Goal: Task Accomplishment & Management: Manage account settings

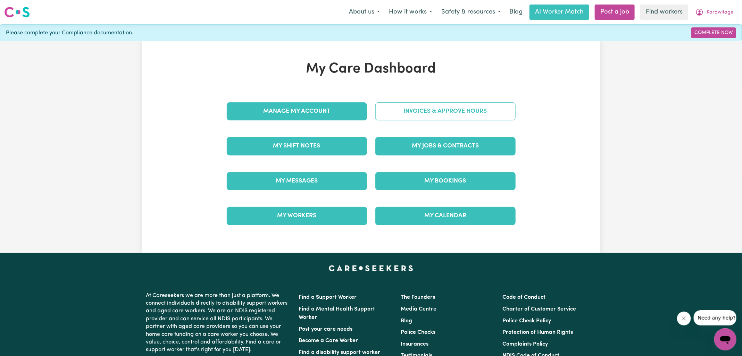
click at [405, 114] on link "Invoices & Approve Hours" at bounding box center [445, 111] width 140 height 18
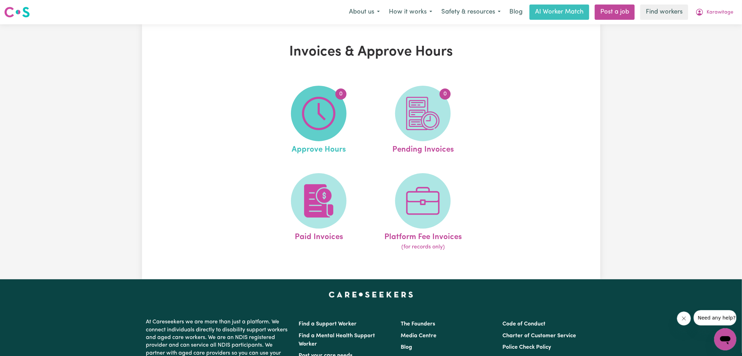
click at [332, 117] on img at bounding box center [318, 113] width 33 height 33
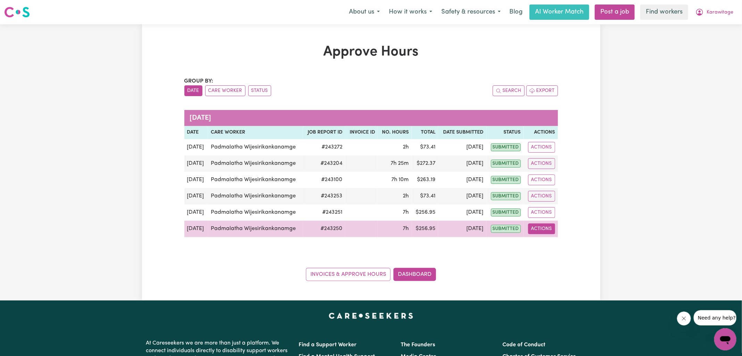
click at [539, 228] on button "Actions" at bounding box center [541, 229] width 27 height 11
click at [549, 244] on link "View Job Report" at bounding box center [557, 245] width 59 height 14
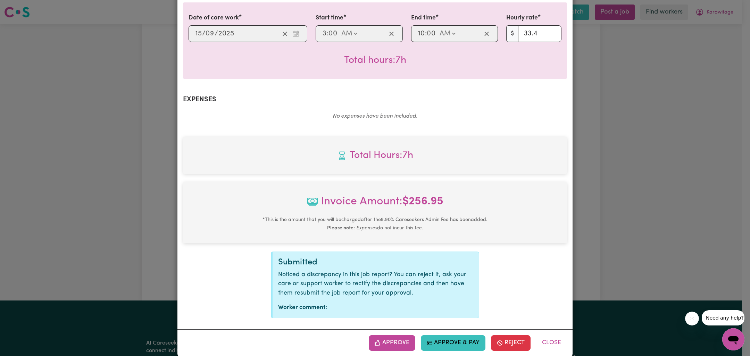
scroll to position [178, 0]
click at [399, 335] on button "Approve" at bounding box center [392, 342] width 47 height 15
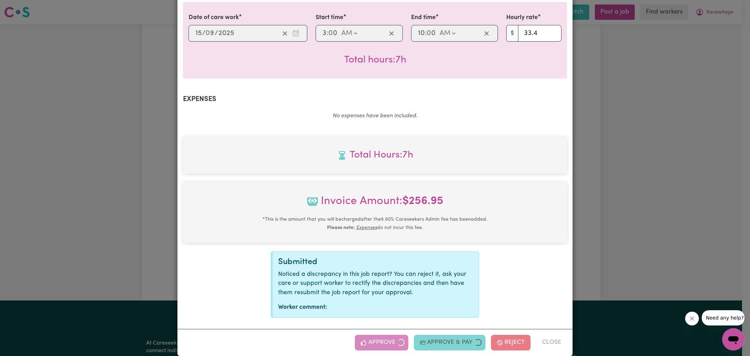
click at [613, 200] on div "Job Report # 243250 - [PERSON_NAME] Summary Job report # 243250 Client name: Ka…" at bounding box center [375, 178] width 750 height 356
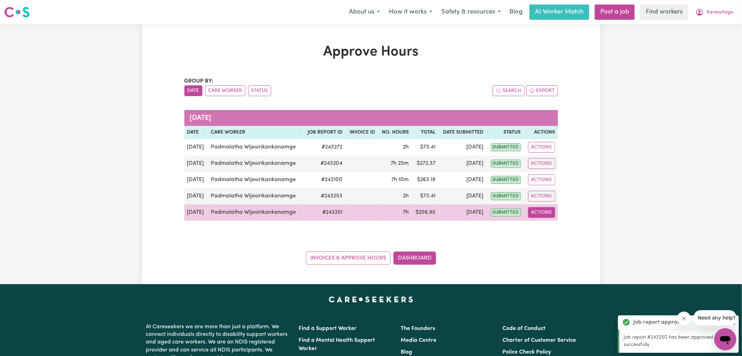
click at [535, 213] on button "Actions" at bounding box center [541, 212] width 27 height 11
click at [554, 226] on link "View Job Report" at bounding box center [557, 229] width 59 height 14
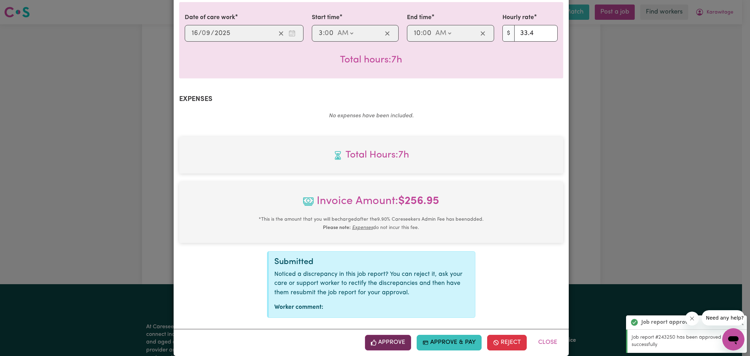
click at [394, 335] on button "Approve" at bounding box center [388, 342] width 47 height 15
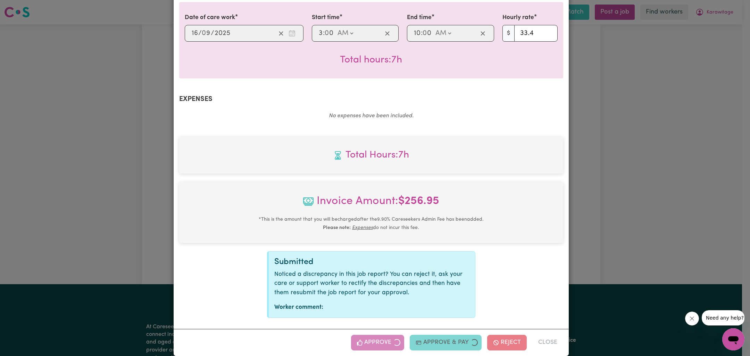
click at [602, 209] on div "Job Report # 243251 - [PERSON_NAME] Summary Job report # 243251 Client name: Ka…" at bounding box center [375, 178] width 750 height 356
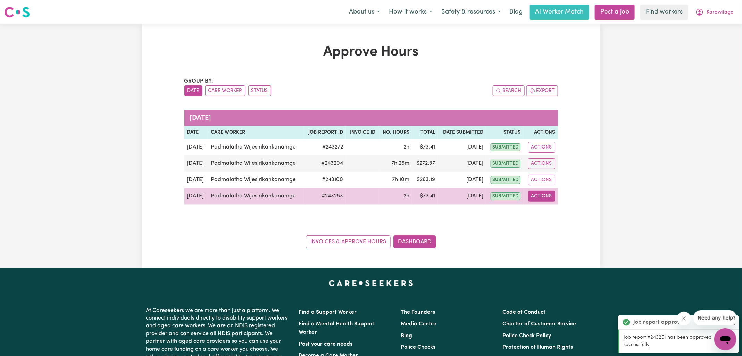
click at [538, 195] on button "Actions" at bounding box center [541, 196] width 27 height 11
click at [561, 211] on link "View Job Report" at bounding box center [557, 212] width 59 height 14
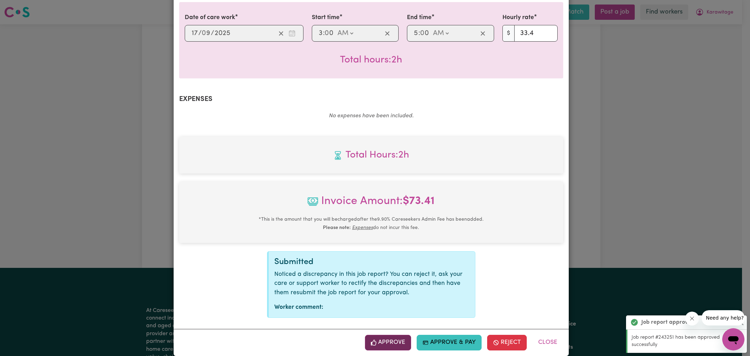
click at [396, 335] on button "Approve" at bounding box center [388, 342] width 47 height 15
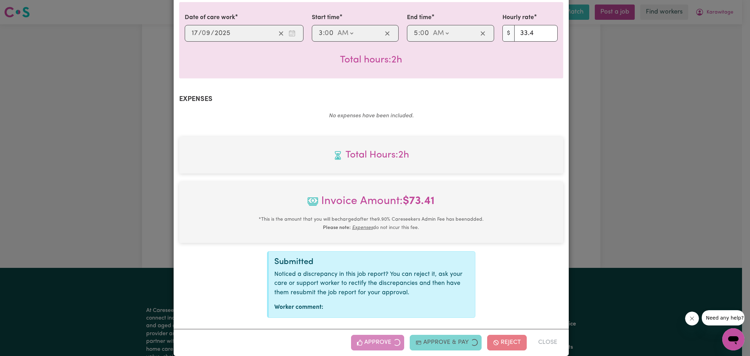
click at [655, 182] on div "Job Report # 243253 - [PERSON_NAME] Summary Job report # 243253 Client name: Ka…" at bounding box center [375, 178] width 750 height 356
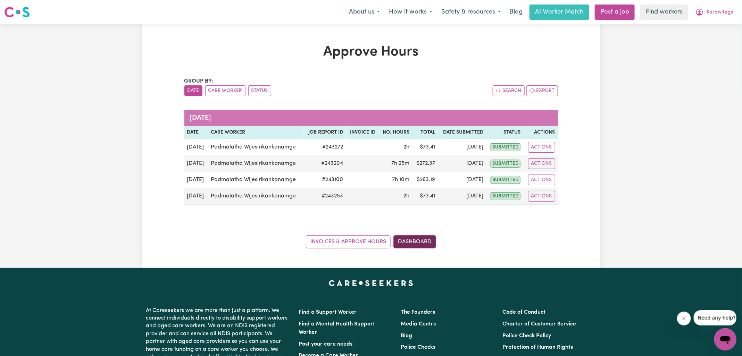
click at [411, 240] on link "Dashboard" at bounding box center [414, 241] width 43 height 13
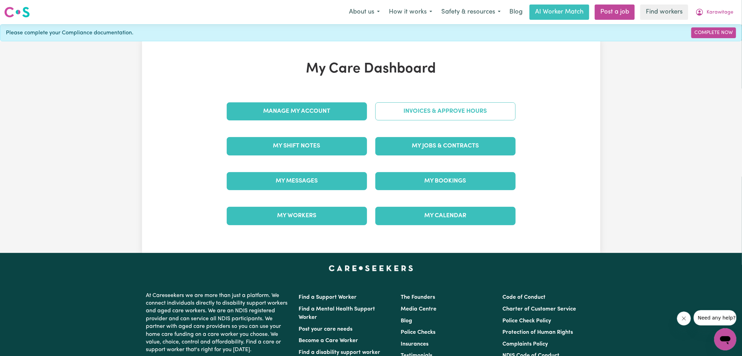
click at [427, 113] on link "Invoices & Approve Hours" at bounding box center [445, 111] width 140 height 18
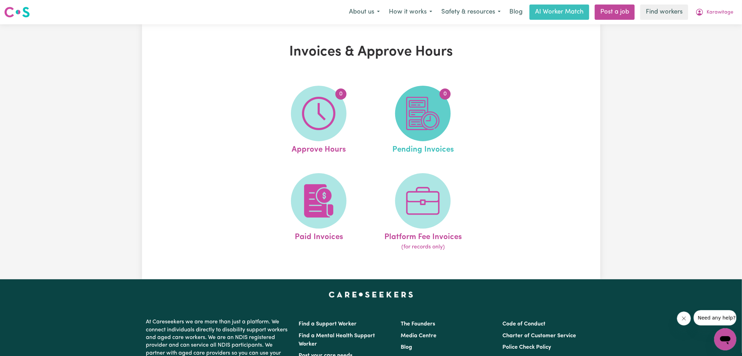
click at [443, 119] on span "0" at bounding box center [423, 114] width 56 height 56
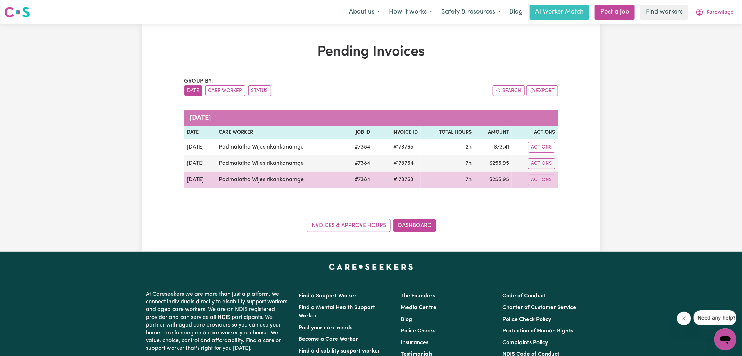
click at [402, 181] on span "# 173763" at bounding box center [404, 180] width 28 height 8
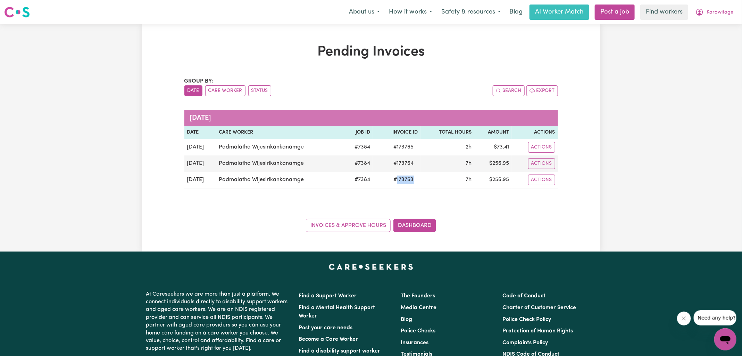
copy span "173763"
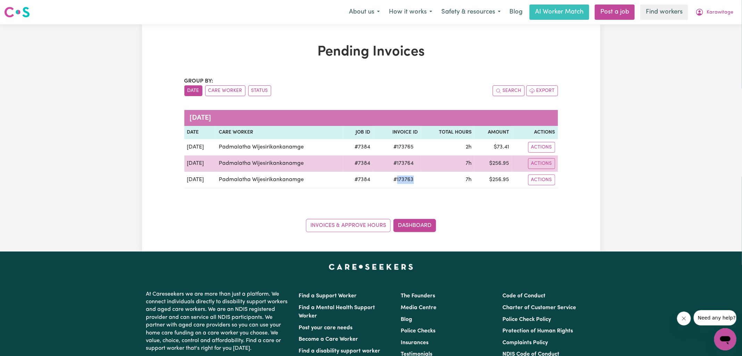
click at [409, 164] on span "# 173764" at bounding box center [404, 163] width 28 height 8
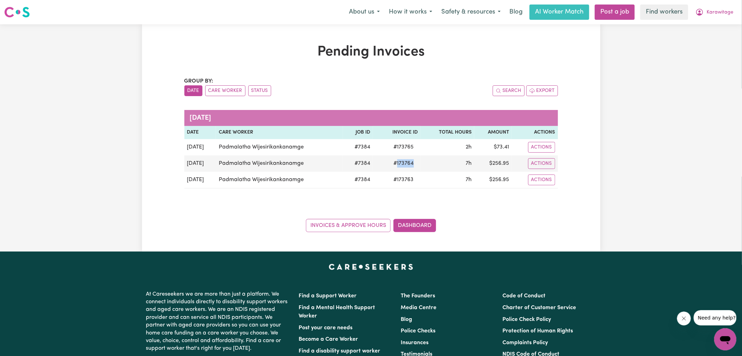
copy span "173764"
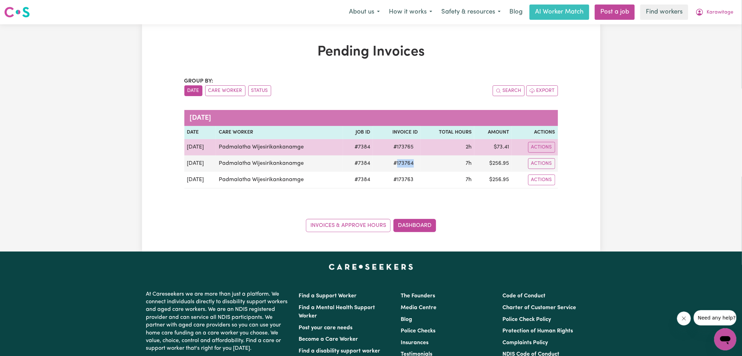
click at [407, 149] on span "# 173765" at bounding box center [404, 147] width 28 height 8
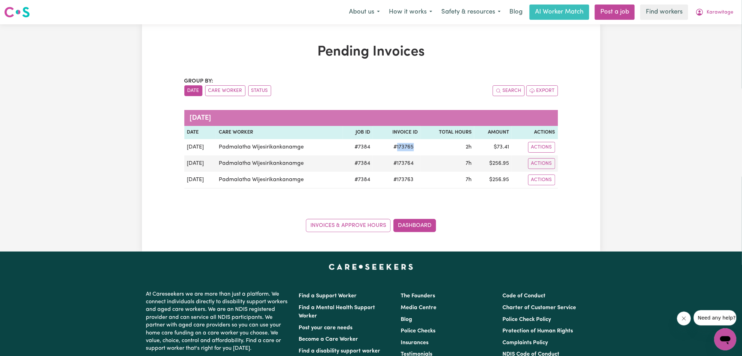
copy span "173765"
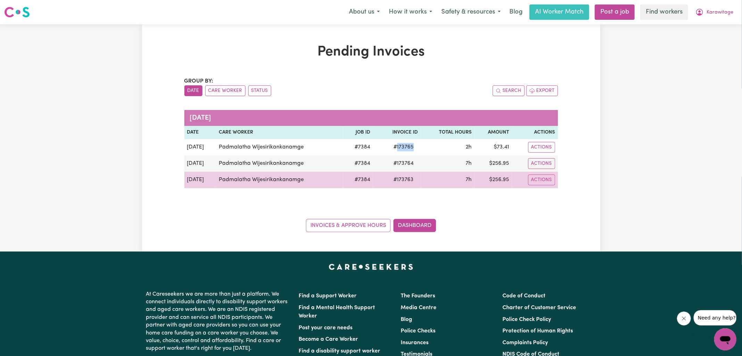
click at [501, 179] on td "$ 256.95" at bounding box center [493, 180] width 38 height 17
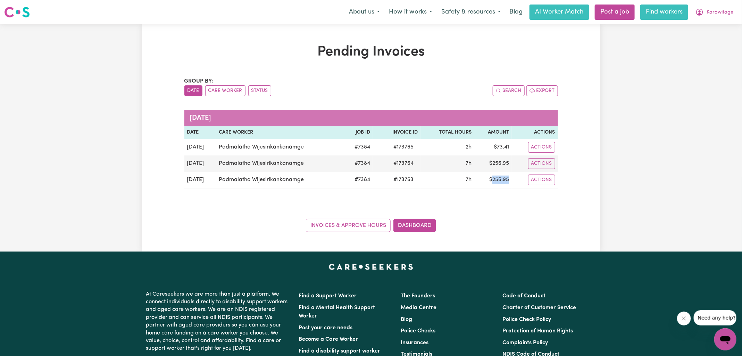
copy td "256.95"
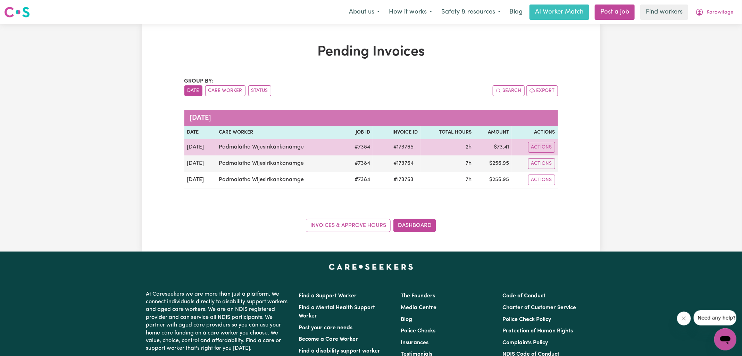
click at [505, 146] on td "$ 73.41" at bounding box center [493, 147] width 38 height 16
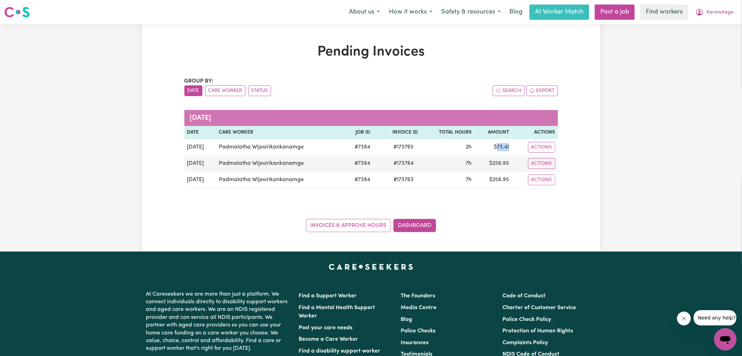
copy td "73.41"
drag, startPoint x: 700, startPoint y: 11, endPoint x: 699, endPoint y: 15, distance: 3.6
click at [700, 11] on icon "My Account" at bounding box center [700, 11] width 2 height 2
click at [693, 40] on link "Logout" at bounding box center [710, 39] width 55 height 13
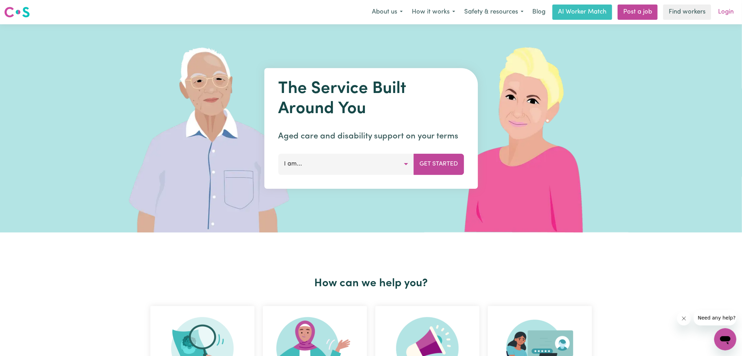
click at [729, 11] on link "Login" at bounding box center [726, 12] width 24 height 15
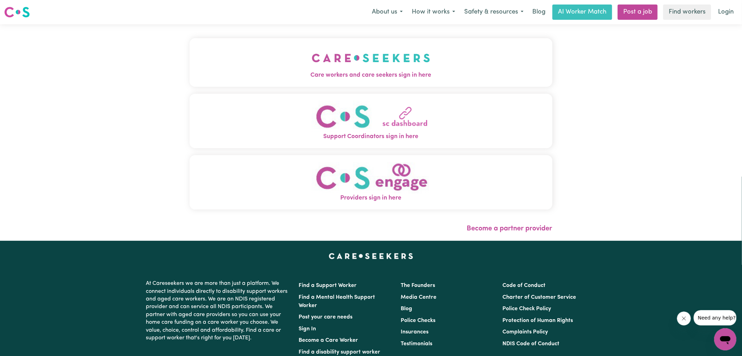
drag, startPoint x: 309, startPoint y: 52, endPoint x: 313, endPoint y: 50, distance: 4.4
click at [309, 53] on button "Care workers and care seekers sign in here" at bounding box center [371, 62] width 363 height 49
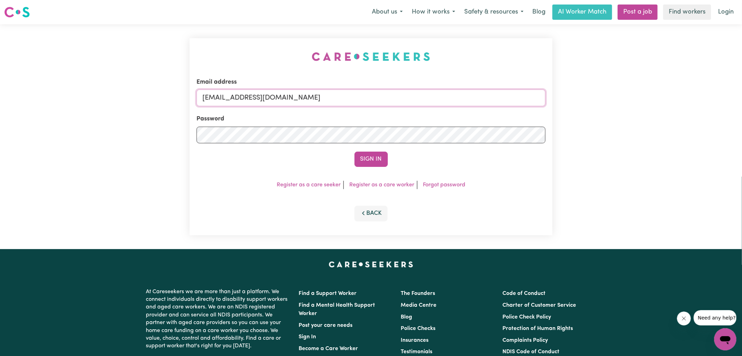
drag, startPoint x: 239, startPoint y: 98, endPoint x: 755, endPoint y: 107, distance: 516.1
click at [742, 107] on html "Menu About us How it works Safety & resources Blog AI Worker Match Post a job F…" at bounding box center [371, 263] width 742 height 526
type input "[EMAIL_ADDRESS][DOMAIN_NAME]"
click at [355, 152] on button "Sign In" at bounding box center [371, 159] width 33 height 15
